Goal: Entertainment & Leisure: Browse casually

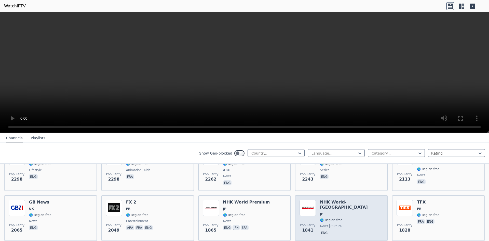
scroll to position [255, 0]
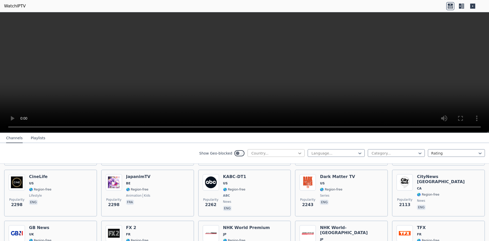
click at [297, 154] on icon at bounding box center [299, 153] width 5 height 5
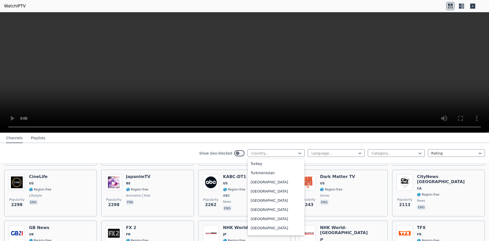
scroll to position [1744, 0]
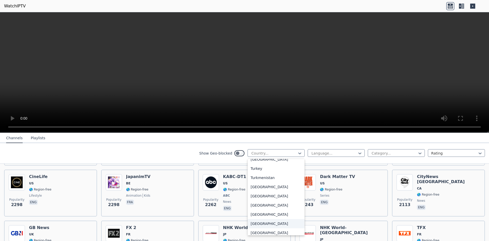
click at [262, 221] on div "[GEOGRAPHIC_DATA]" at bounding box center [276, 223] width 57 height 9
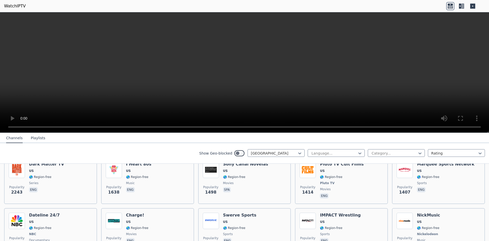
scroll to position [178, 0]
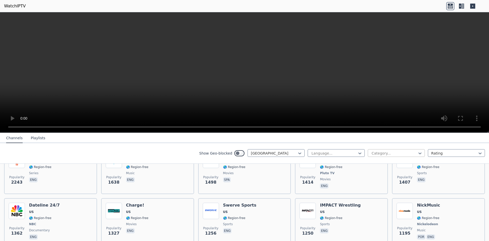
click at [376, 153] on div at bounding box center [394, 153] width 46 height 5
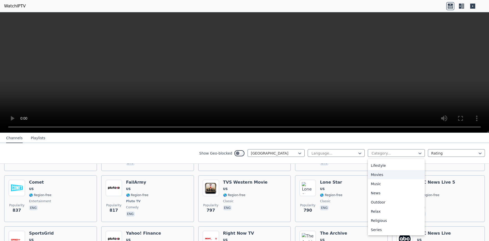
scroll to position [408, 0]
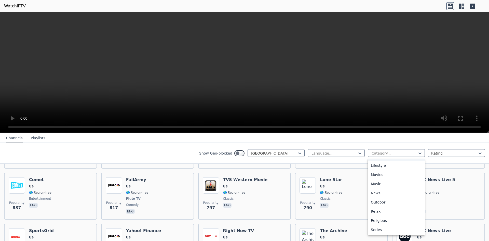
click at [348, 139] on nav "Channels Playlists" at bounding box center [244, 138] width 489 height 10
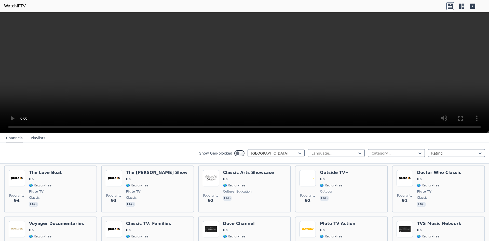
scroll to position [2339, 0]
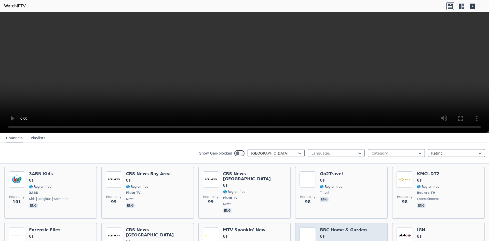
click at [345, 227] on h6 "BBC Home & Garden" at bounding box center [343, 229] width 47 height 5
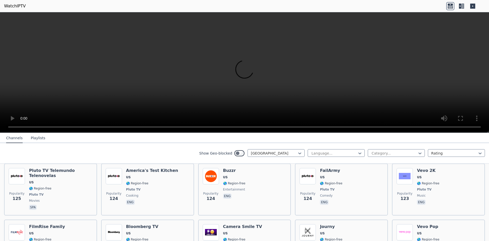
scroll to position [2008, 0]
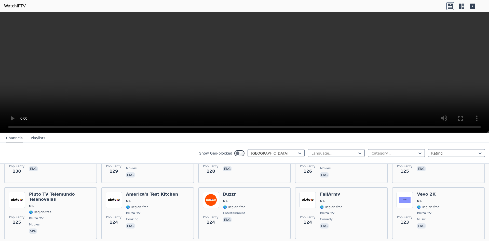
click at [33, 137] on button "Playlists" at bounding box center [38, 138] width 15 height 10
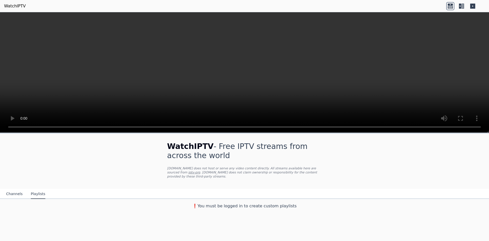
click at [15, 190] on button "Channels" at bounding box center [14, 194] width 17 height 10
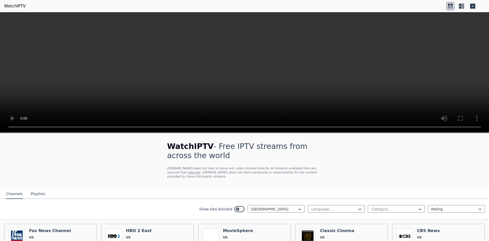
click at [472, 7] on icon at bounding box center [472, 6] width 5 height 5
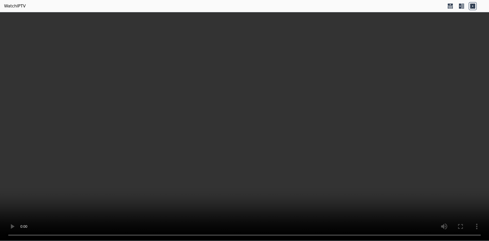
click at [472, 7] on icon at bounding box center [472, 6] width 5 height 5
click at [460, 8] on icon at bounding box center [460, 6] width 2 height 5
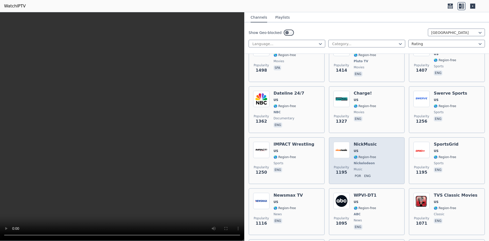
scroll to position [331, 0]
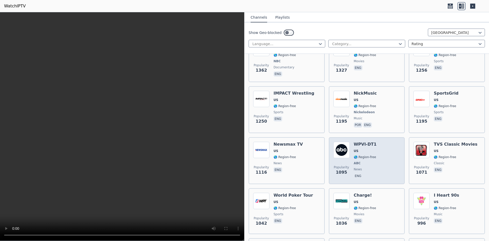
click at [357, 150] on div "WPVI-DT1 US 🌎 Region-free ABC news eng" at bounding box center [365, 161] width 23 height 38
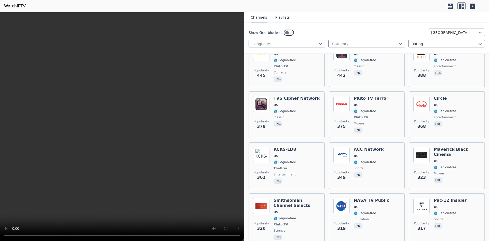
scroll to position [1427, 0]
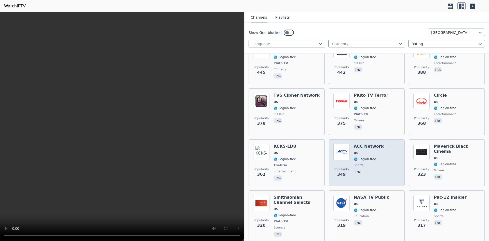
click at [357, 151] on span "US" at bounding box center [369, 153] width 30 height 4
click at [358, 157] on span "🌎 Region-free" at bounding box center [365, 159] width 22 height 4
click at [360, 144] on h6 "ACC Network" at bounding box center [369, 146] width 30 height 5
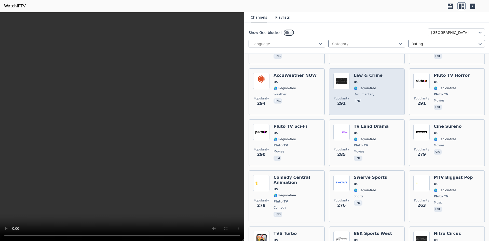
scroll to position [1656, 0]
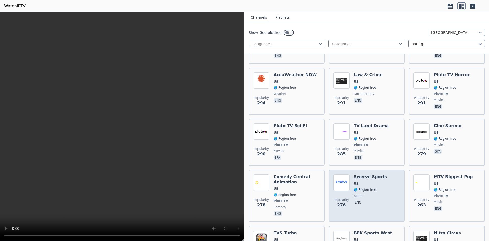
click at [365, 174] on h6 "Swerve Sports" at bounding box center [370, 176] width 33 height 5
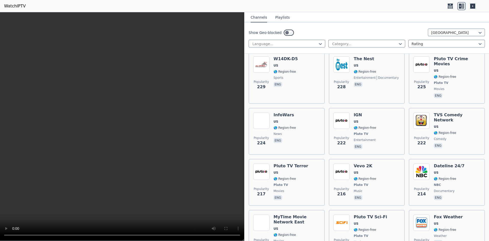
scroll to position [1987, 0]
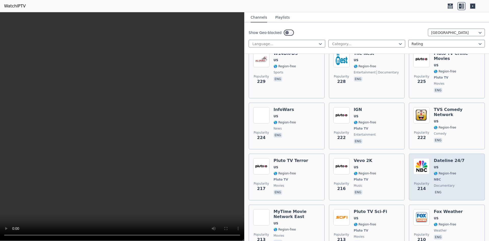
click at [426, 158] on div "Popularity 214 Dateline 24/7 US 🌎 Region-free NBC documentary eng" at bounding box center [446, 177] width 67 height 38
click at [425, 158] on img at bounding box center [421, 166] width 16 height 16
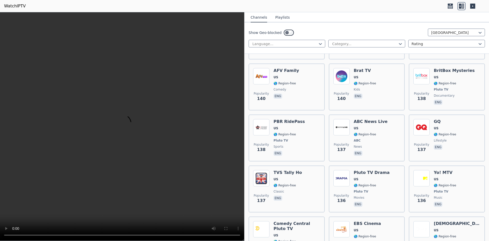
scroll to position [3032, 0]
